Goal: Task Accomplishment & Management: Use online tool/utility

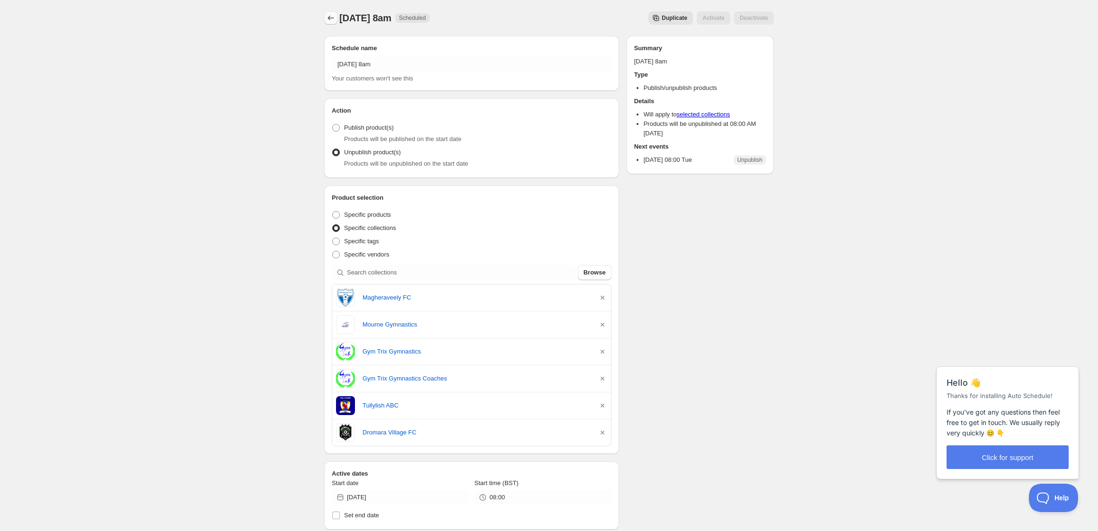
click at [335, 19] on icon "Schedules" at bounding box center [330, 17] width 9 height 9
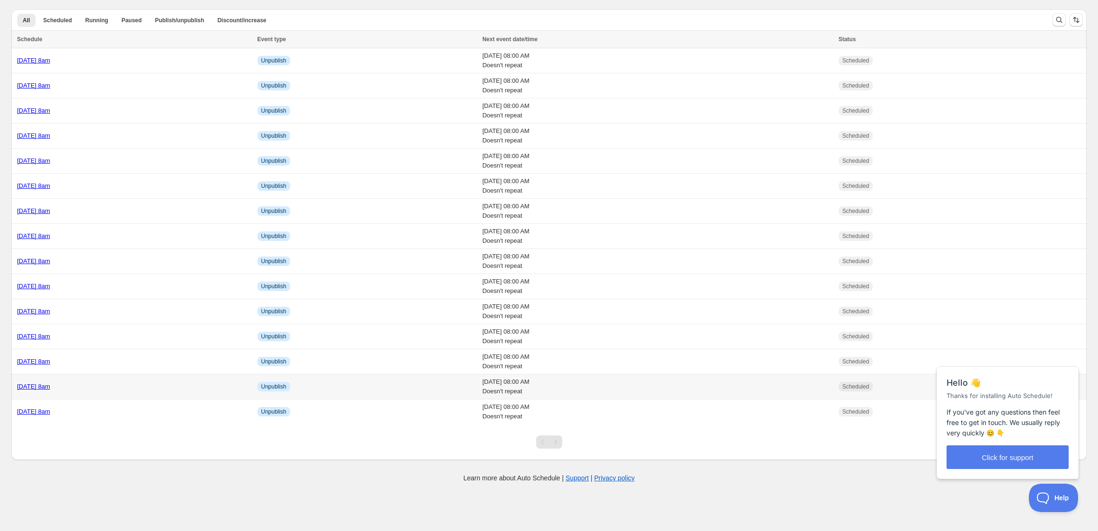
click at [175, 393] on td "[DATE] 8am" at bounding box center [132, 386] width 243 height 25
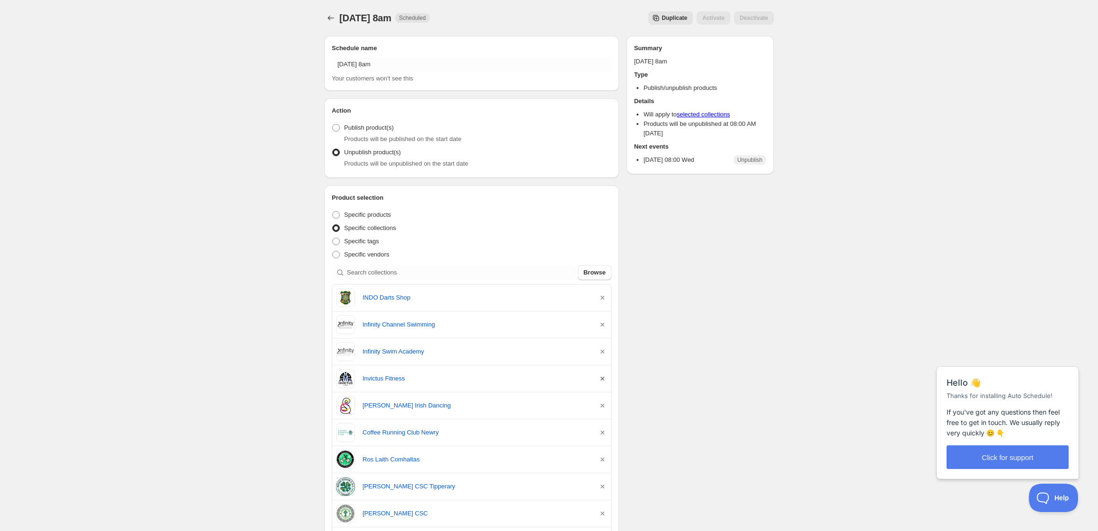
click at [605, 378] on icon "button" at bounding box center [602, 378] width 9 height 9
click at [332, 20] on icon "Schedules" at bounding box center [330, 17] width 9 height 9
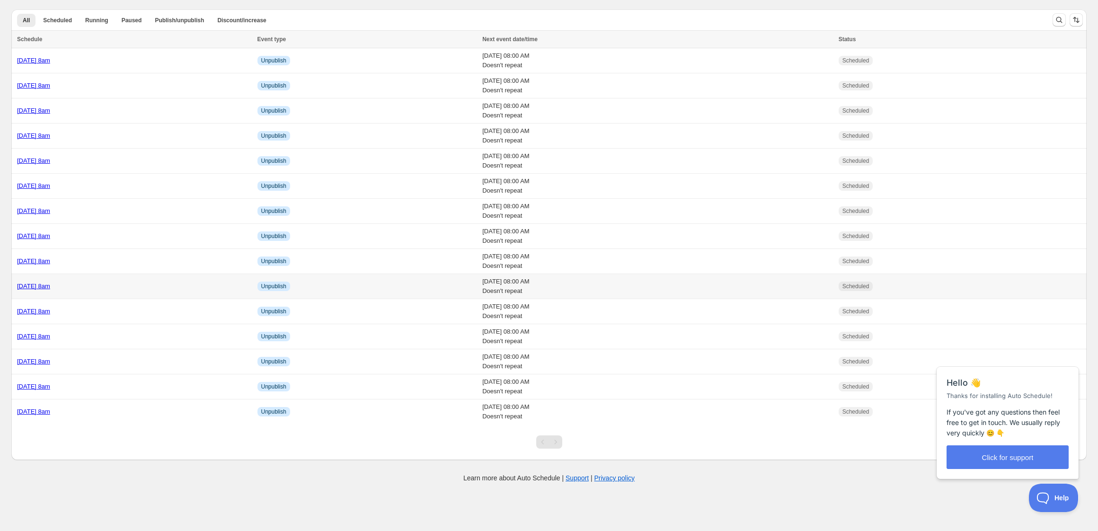
click at [172, 286] on div "[DATE] 8am" at bounding box center [134, 286] width 235 height 9
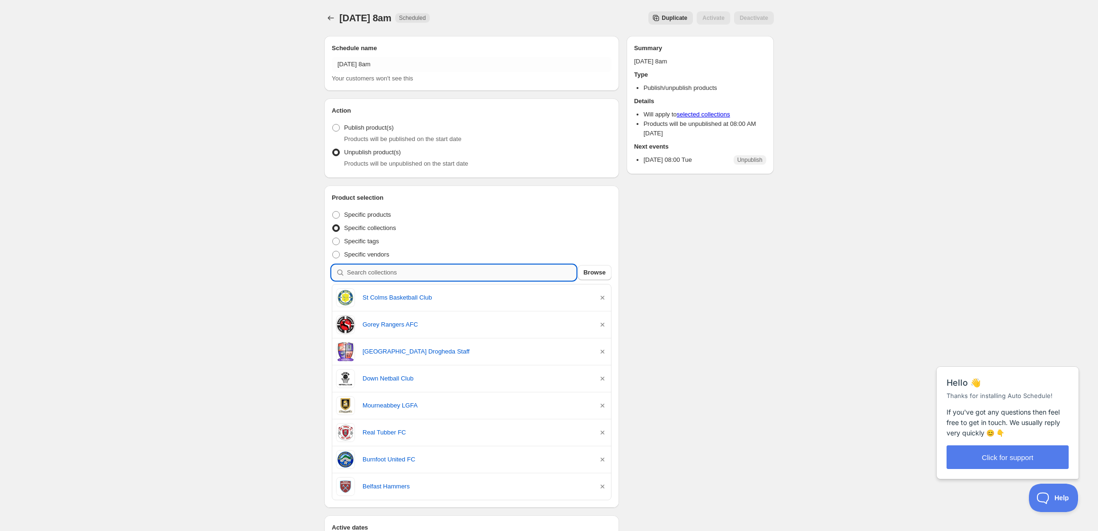
click at [419, 273] on input "search" at bounding box center [461, 272] width 229 height 15
type input "i"
